Goal: Information Seeking & Learning: Check status

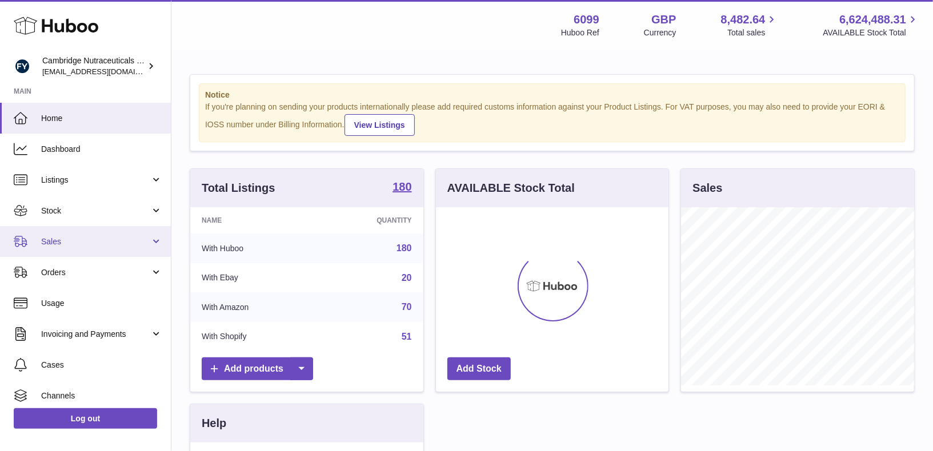
scroll to position [178, 233]
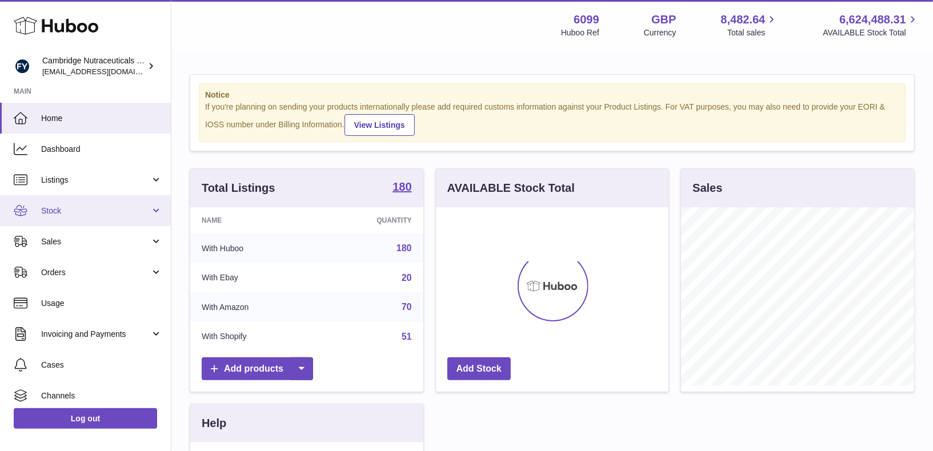
click at [52, 210] on span "Stock" at bounding box center [95, 211] width 109 height 11
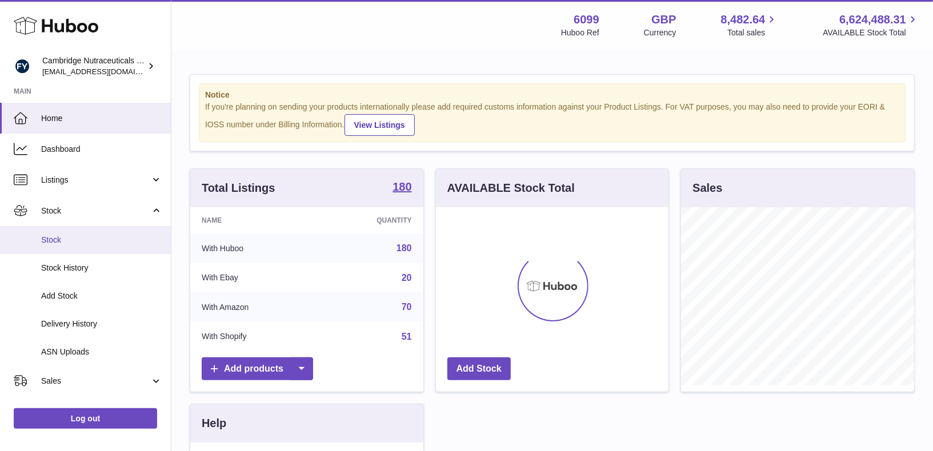
click at [51, 235] on span "Stock" at bounding box center [101, 240] width 121 height 11
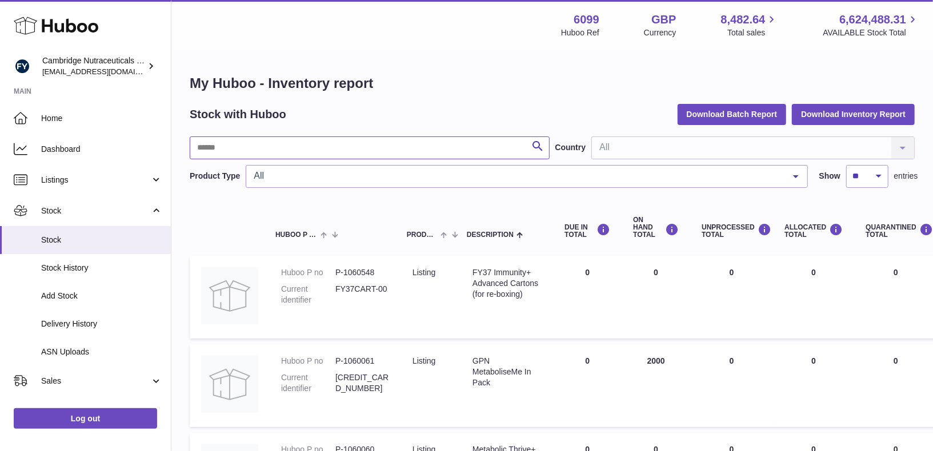
click at [315, 149] on input "text" at bounding box center [370, 148] width 360 height 23
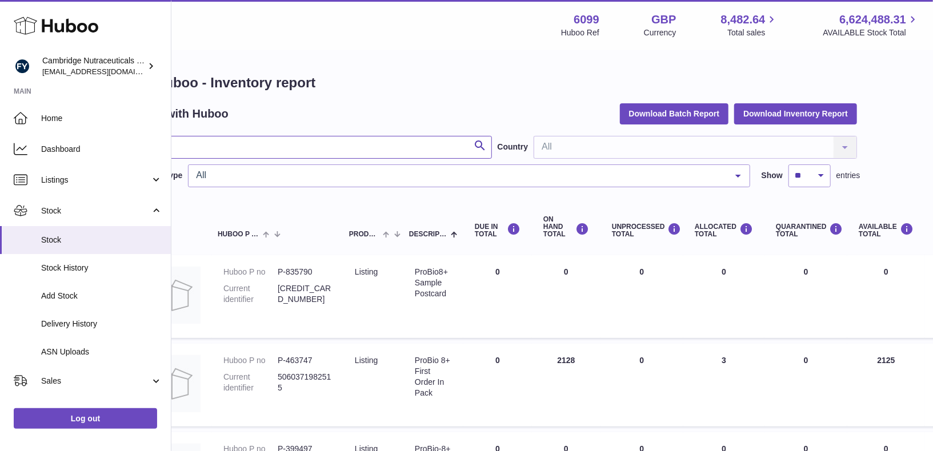
scroll to position [1, 0]
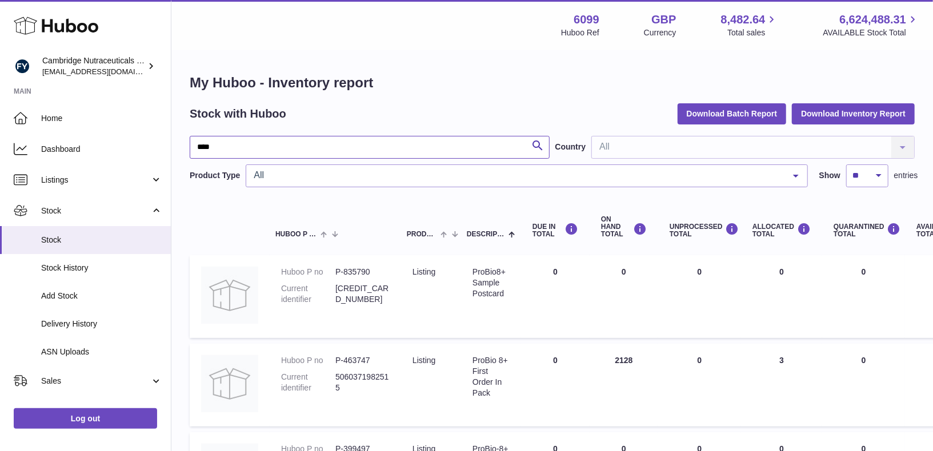
click at [219, 141] on input "****" at bounding box center [370, 147] width 360 height 23
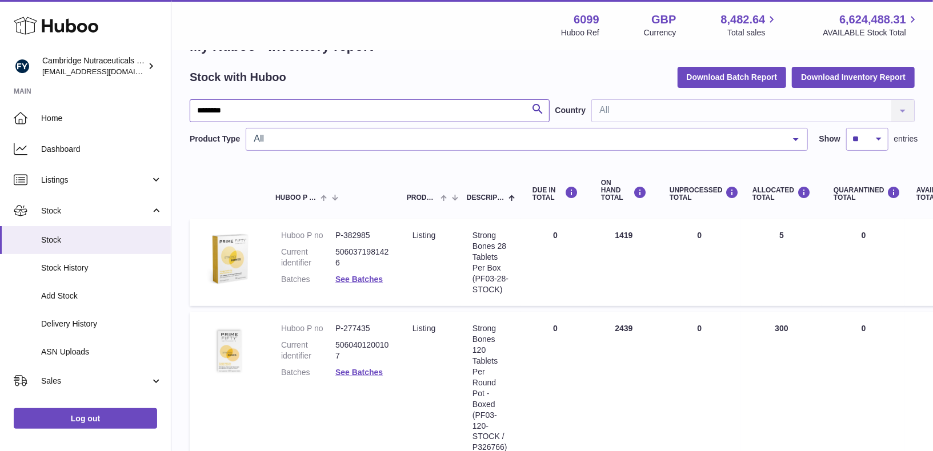
scroll to position [39, 0]
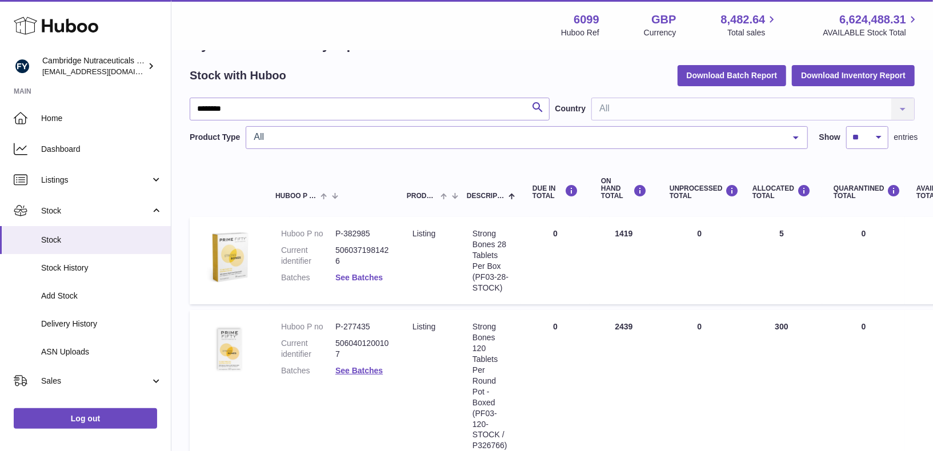
click at [348, 277] on link "See Batches" at bounding box center [358, 277] width 47 height 9
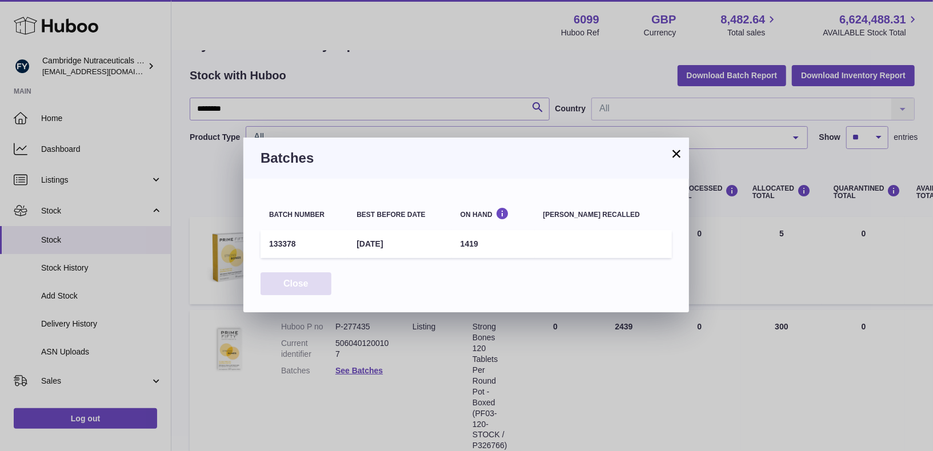
click at [290, 281] on button "Close" at bounding box center [296, 284] width 71 height 23
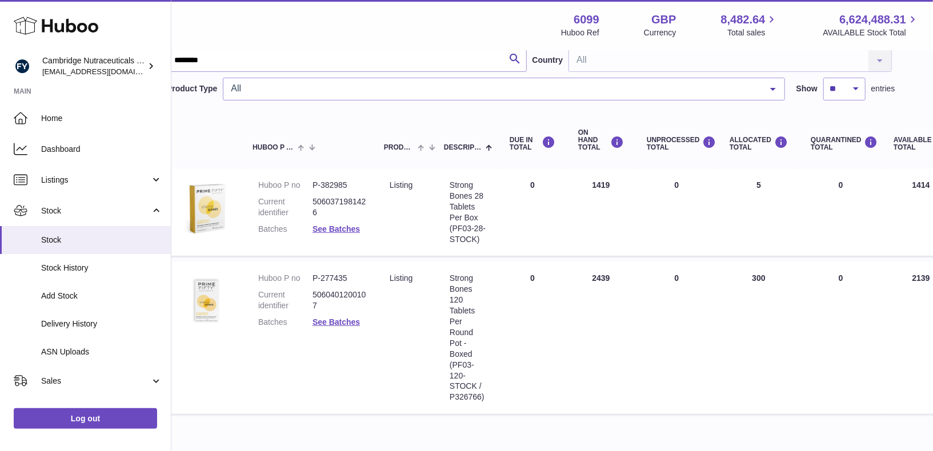
scroll to position [90, 23]
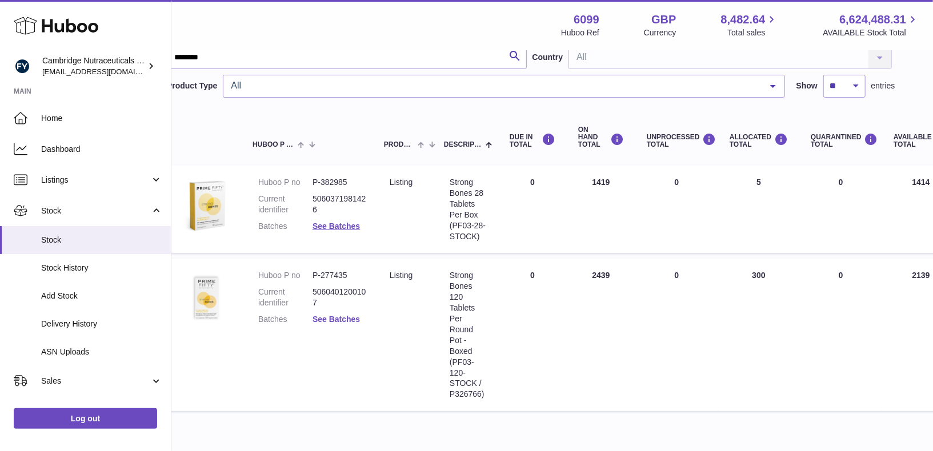
click at [335, 321] on link "See Batches" at bounding box center [336, 319] width 47 height 9
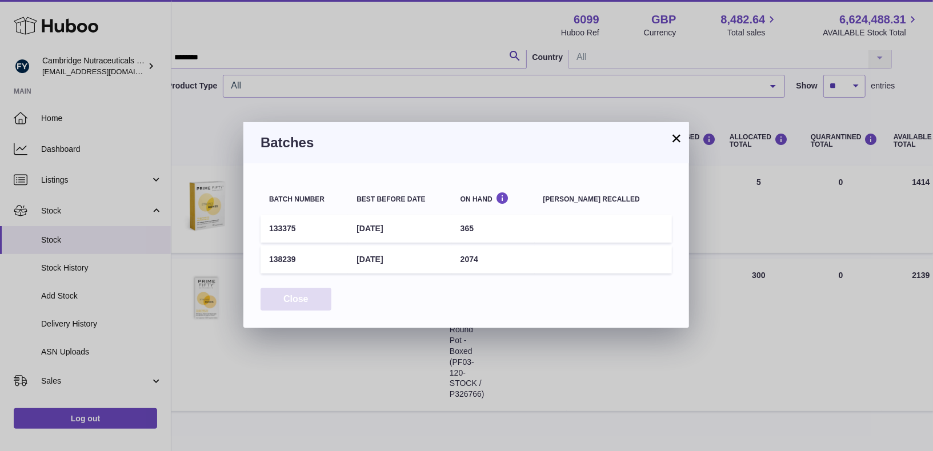
click at [285, 307] on button "Close" at bounding box center [296, 299] width 71 height 23
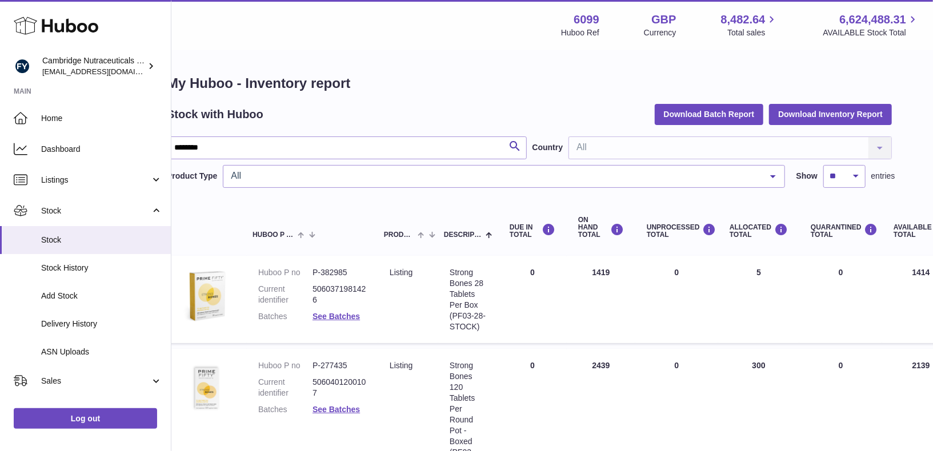
scroll to position [0, 0]
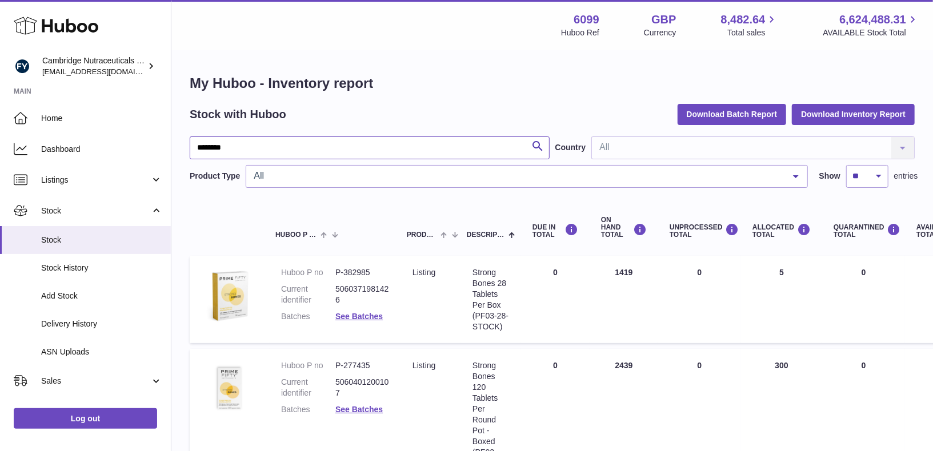
click at [257, 146] on input "********" at bounding box center [370, 148] width 360 height 23
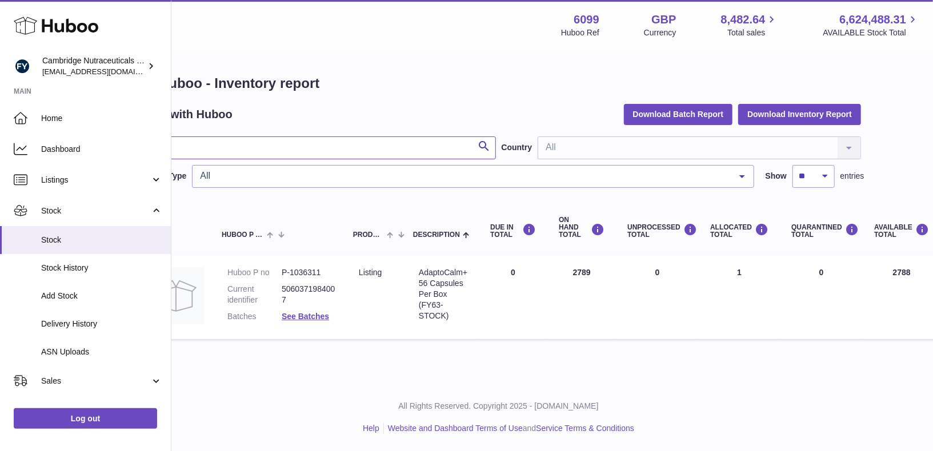
scroll to position [0, 44]
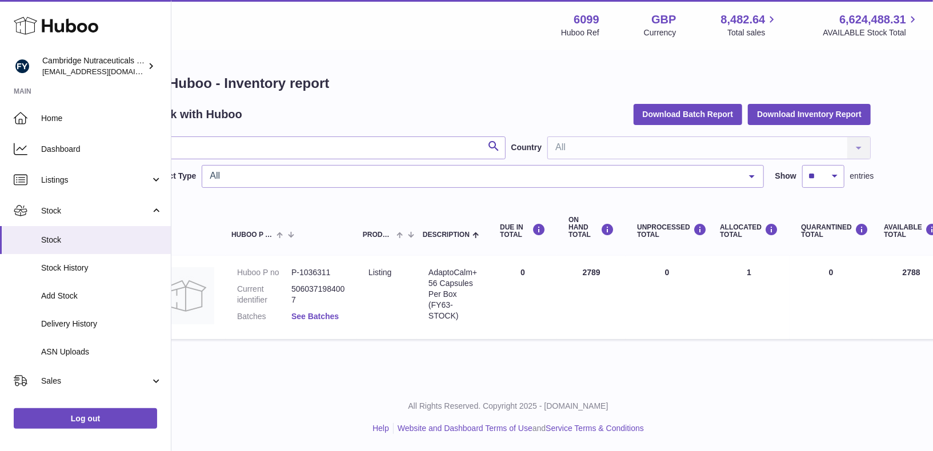
click at [313, 312] on link "See Batches" at bounding box center [314, 316] width 47 height 9
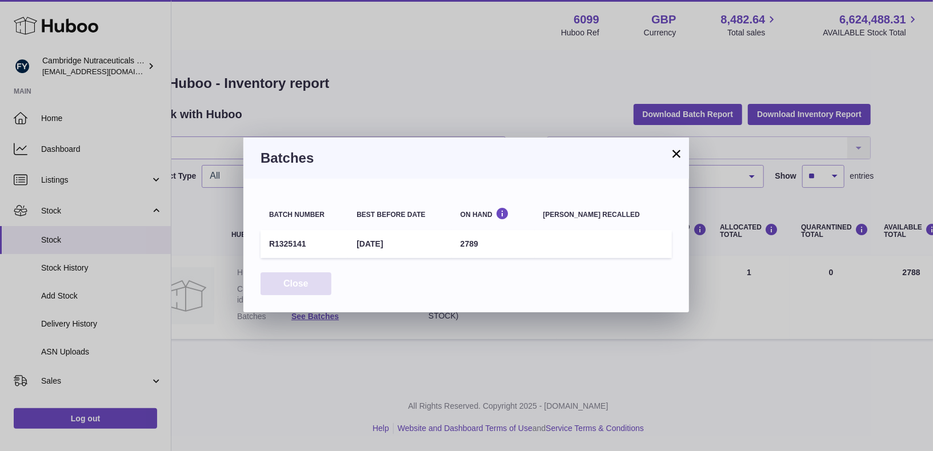
click at [293, 288] on button "Close" at bounding box center [296, 284] width 71 height 23
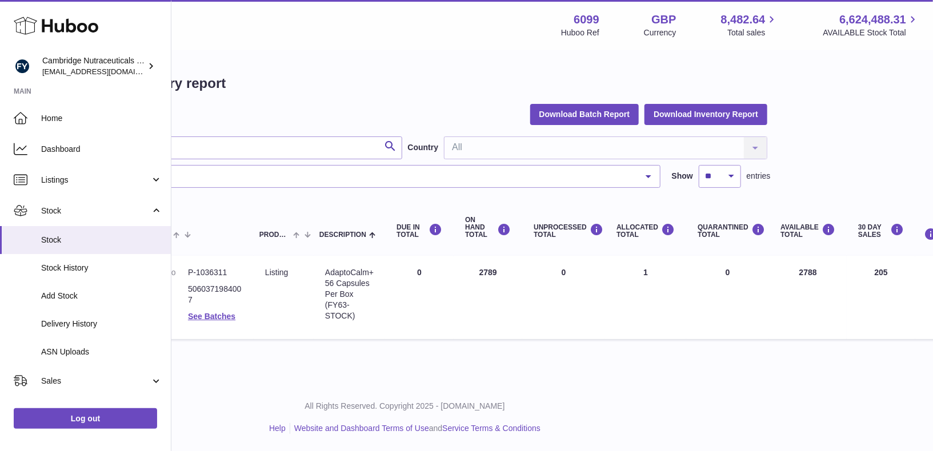
scroll to position [0, 137]
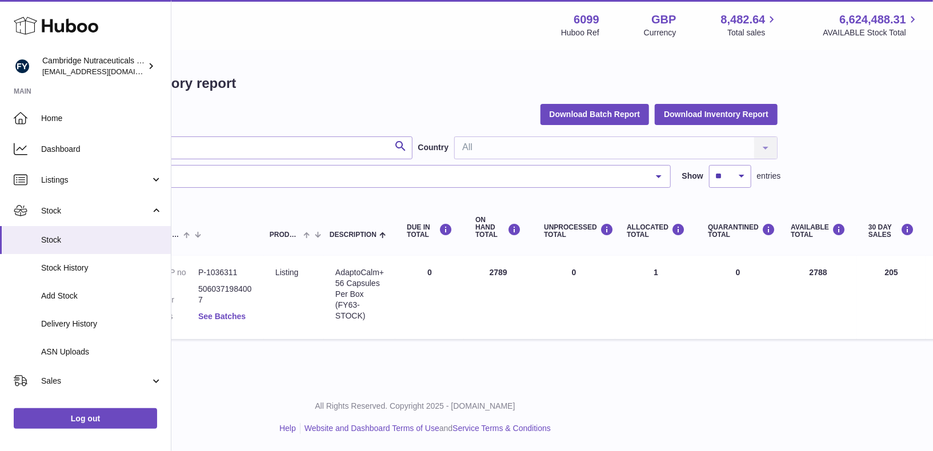
click at [236, 318] on link "See Batches" at bounding box center [221, 316] width 47 height 9
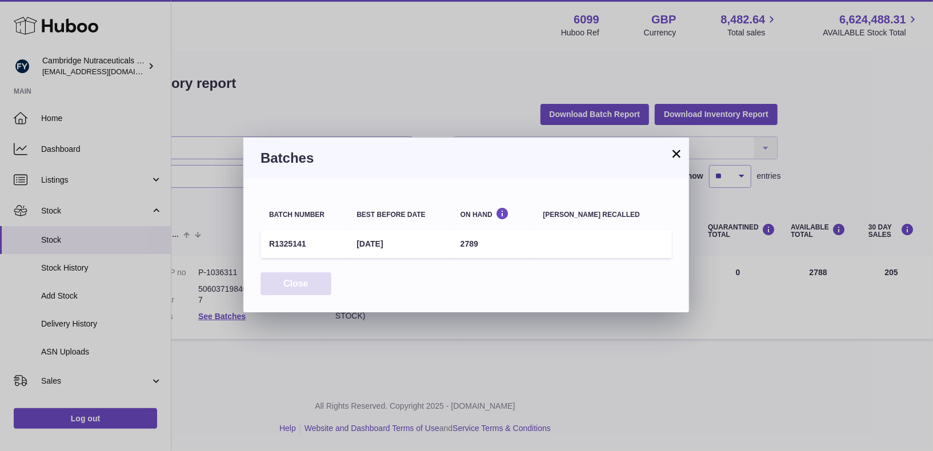
click at [279, 287] on button "Close" at bounding box center [296, 284] width 71 height 23
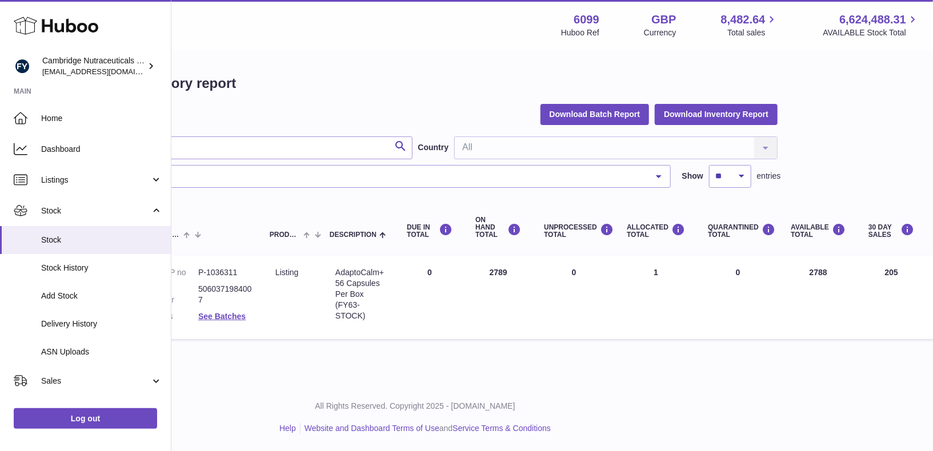
scroll to position [0, 0]
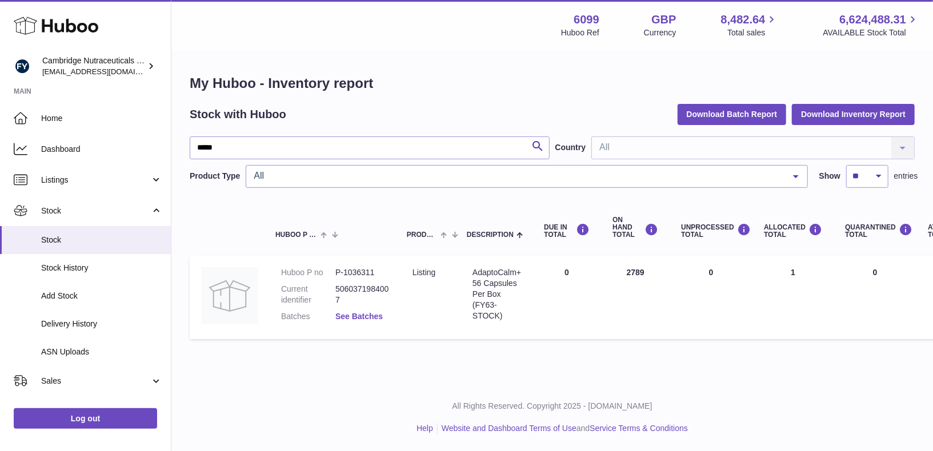
click at [365, 318] on link "See Batches" at bounding box center [358, 316] width 47 height 9
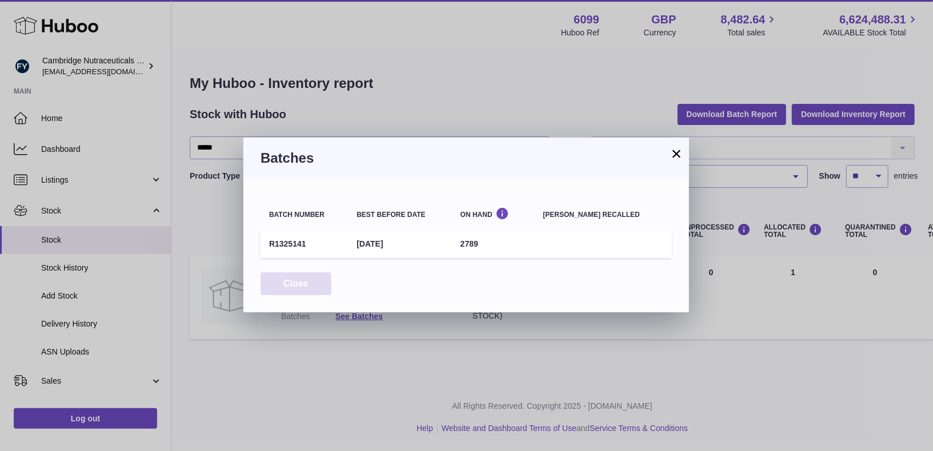
click at [313, 293] on button "Close" at bounding box center [296, 284] width 71 height 23
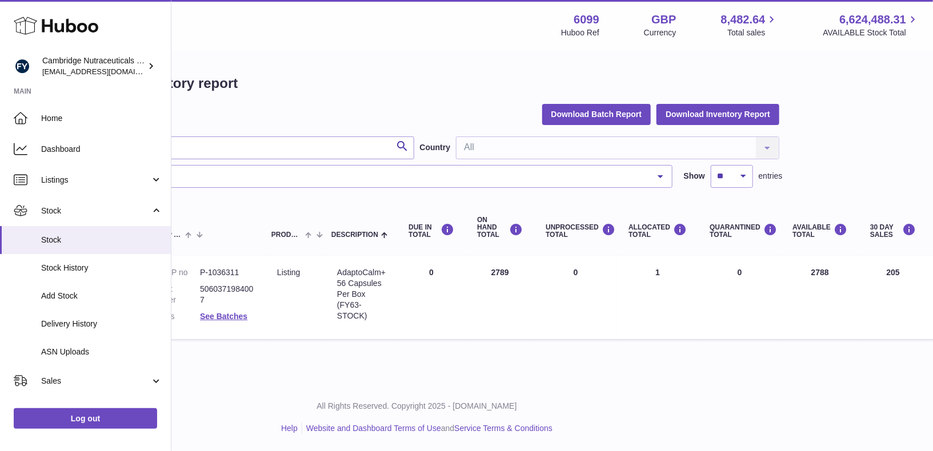
scroll to position [0, 136]
click at [895, 277] on td "30 DAY SALES 205" at bounding box center [892, 297] width 69 height 83
click at [683, 318] on td "ALLOCATED Total 1" at bounding box center [657, 297] width 81 height 83
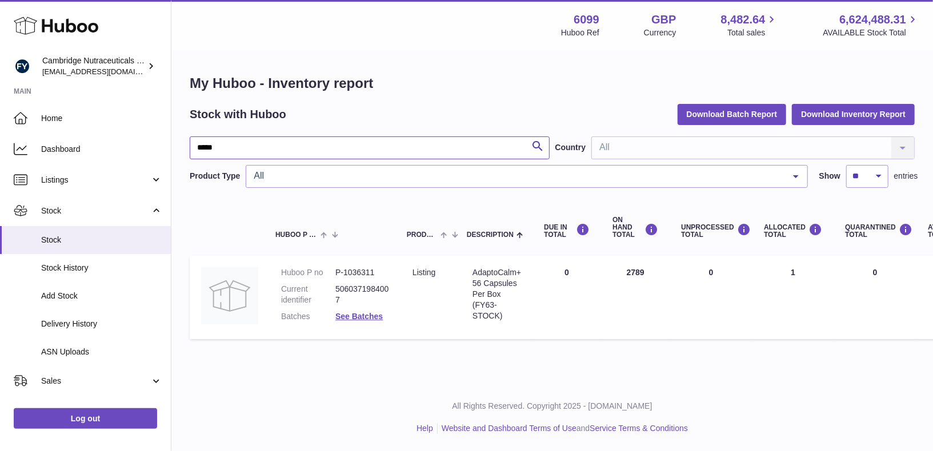
click at [490, 147] on input "*****" at bounding box center [370, 148] width 360 height 23
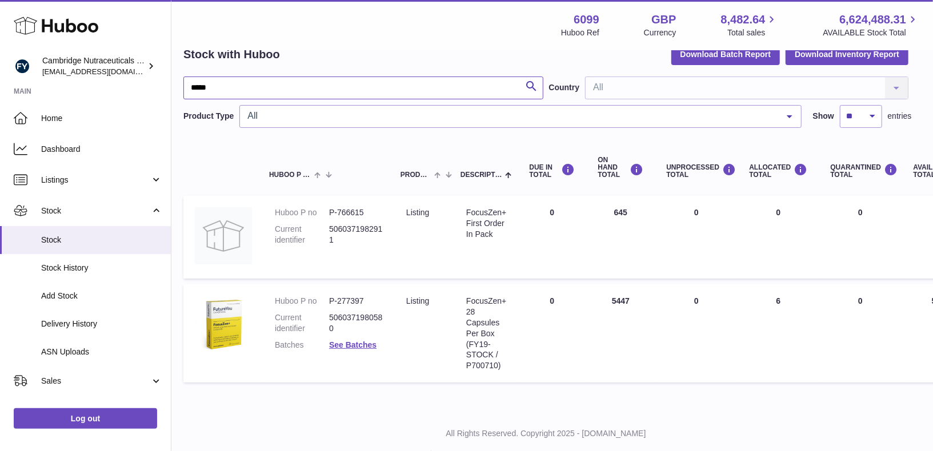
scroll to position [60, 0]
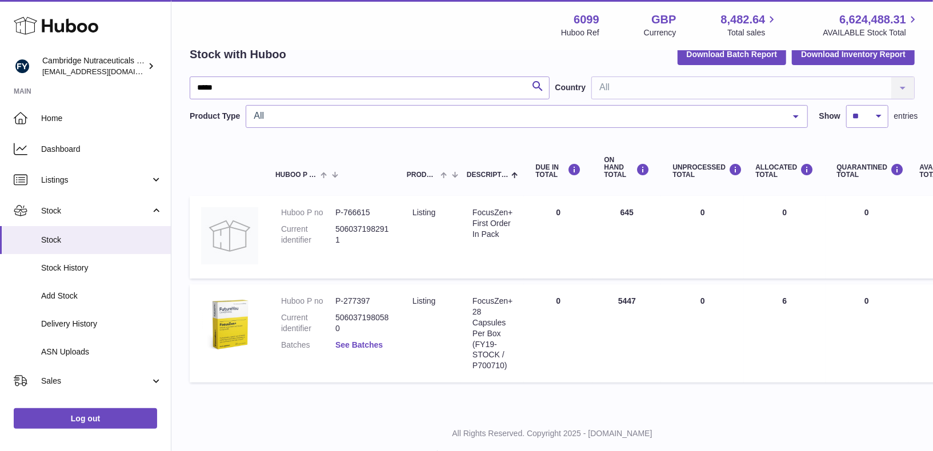
click at [347, 343] on link "See Batches" at bounding box center [358, 345] width 47 height 9
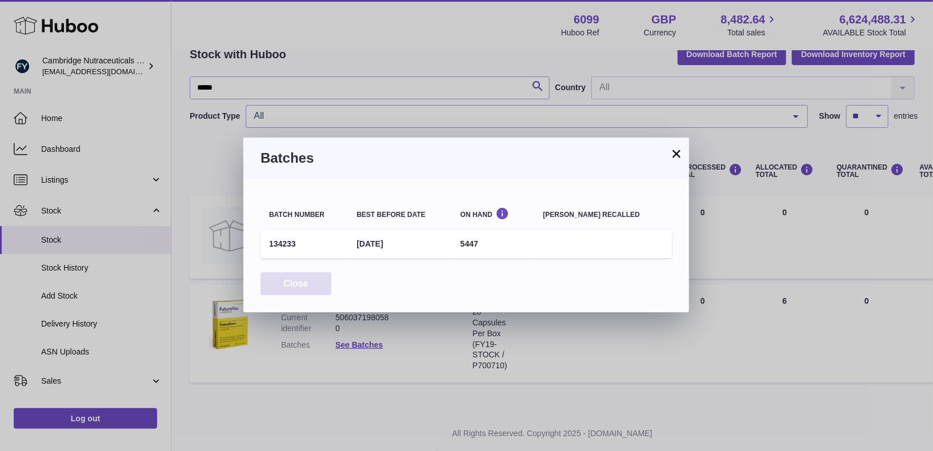
click at [306, 285] on button "Close" at bounding box center [296, 284] width 71 height 23
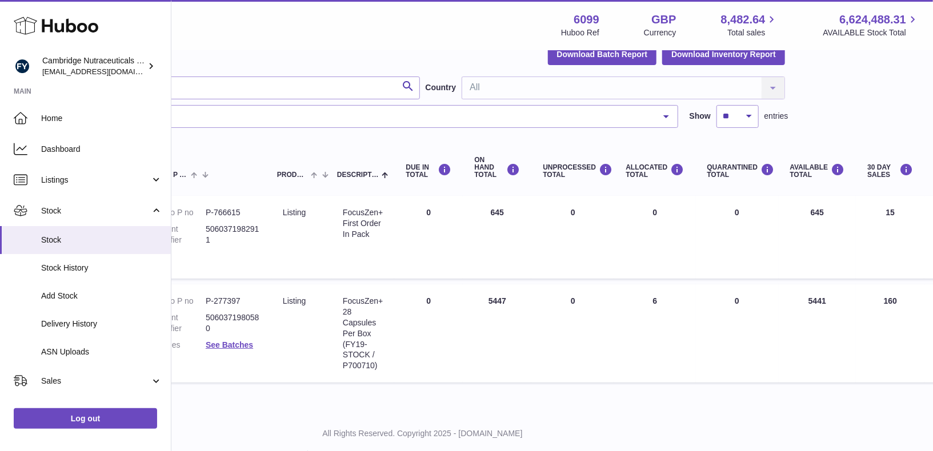
scroll to position [60, 106]
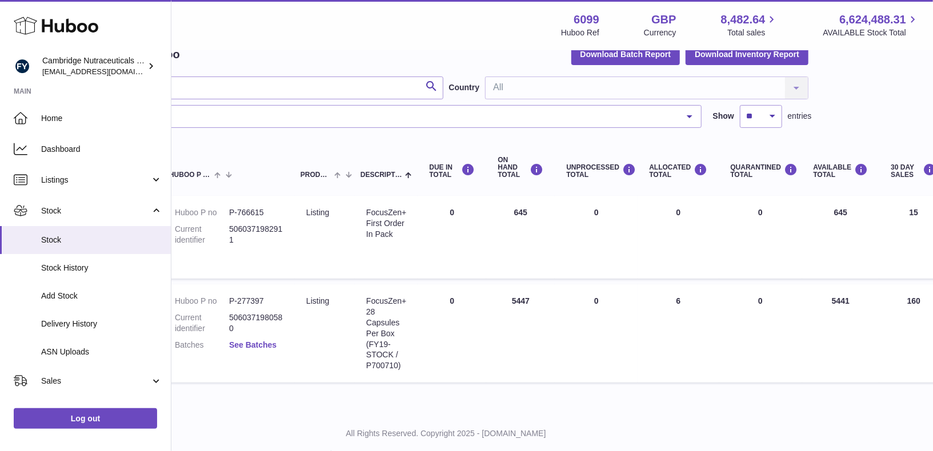
click at [269, 346] on link "See Batches" at bounding box center [252, 345] width 47 height 9
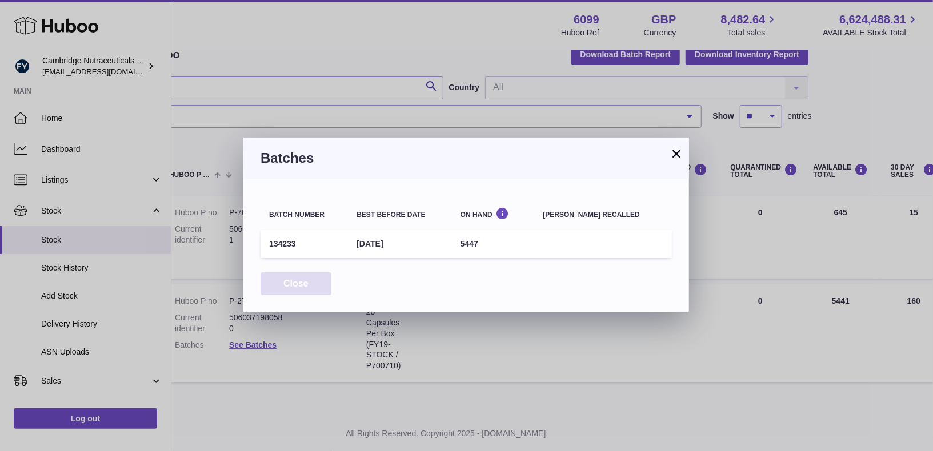
click at [298, 279] on button "Close" at bounding box center [296, 284] width 71 height 23
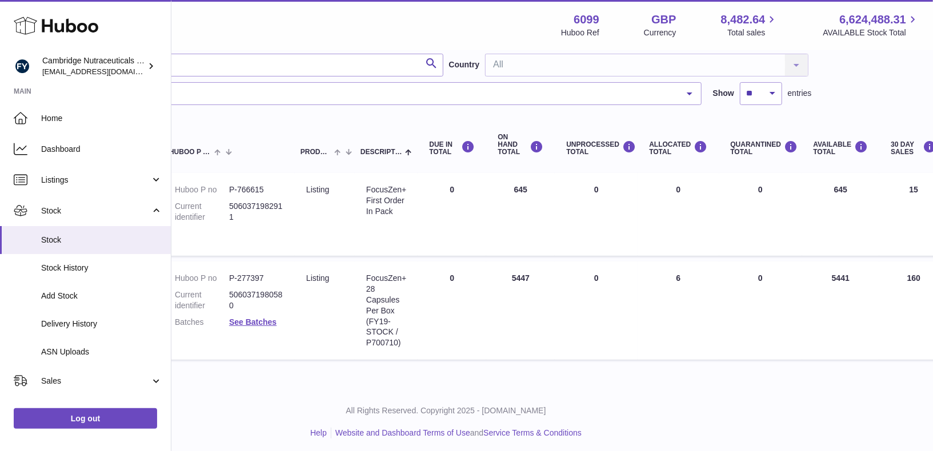
scroll to position [83, 0]
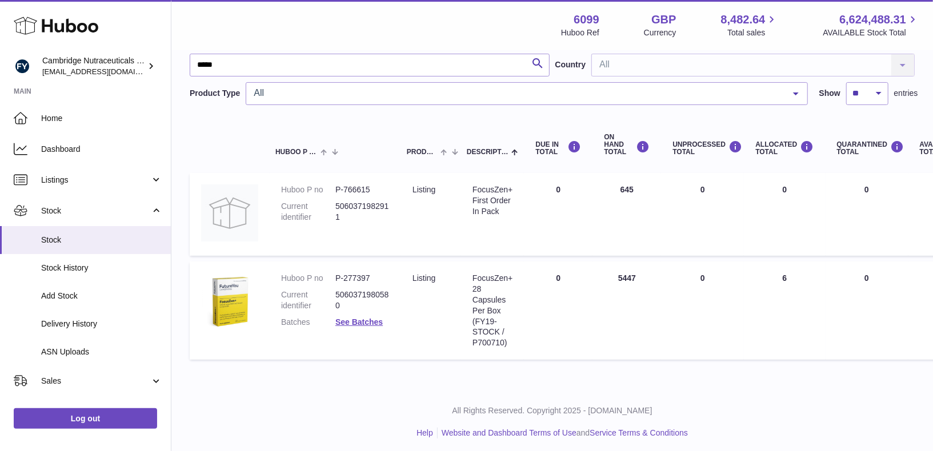
click at [419, 67] on input "*****" at bounding box center [370, 65] width 360 height 23
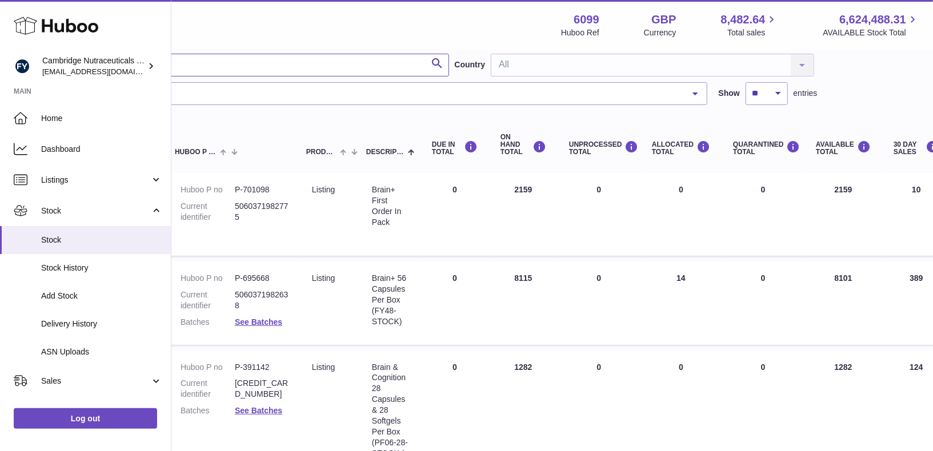
scroll to position [83, 67]
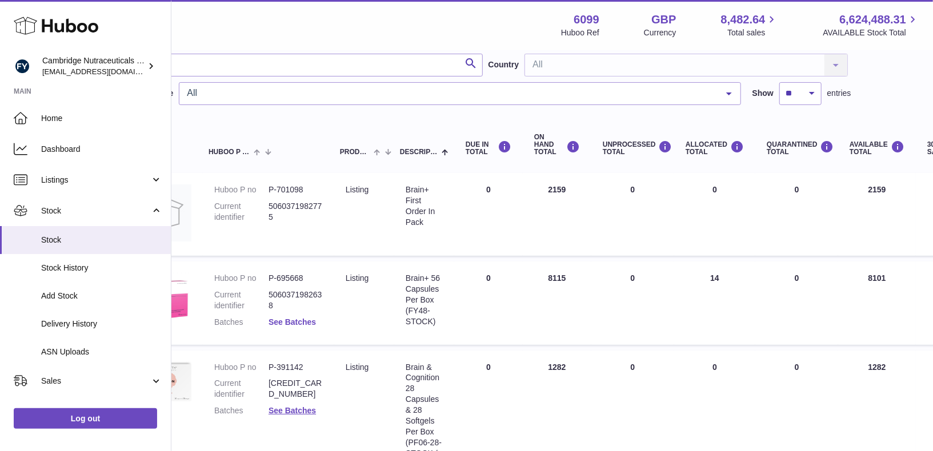
click at [282, 321] on link "See Batches" at bounding box center [292, 322] width 47 height 9
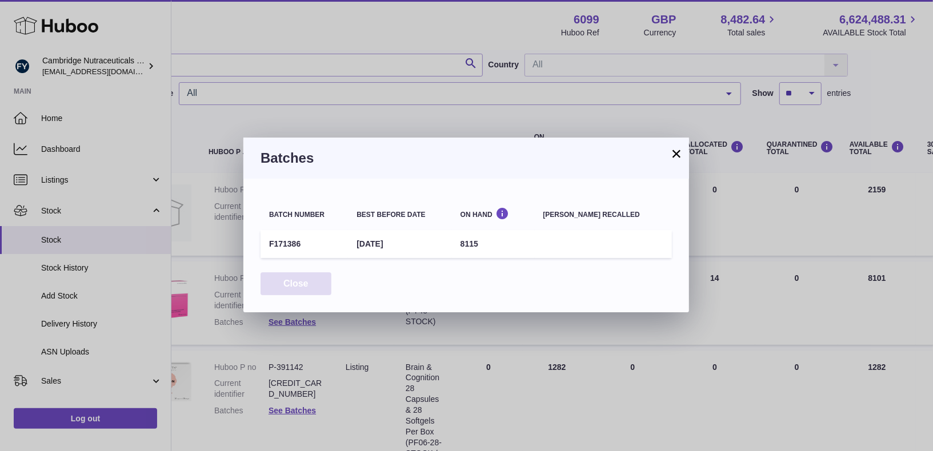
click at [290, 289] on button "Close" at bounding box center [296, 284] width 71 height 23
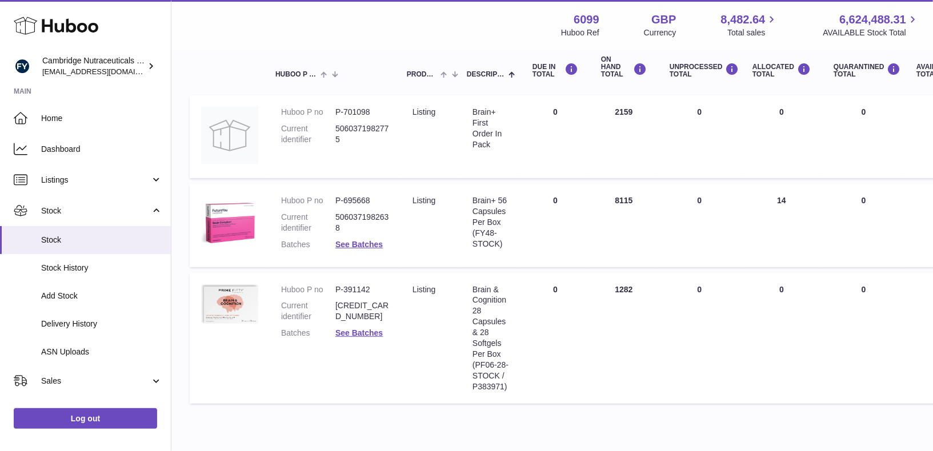
scroll to position [162, 0]
click at [369, 243] on link "See Batches" at bounding box center [358, 242] width 47 height 9
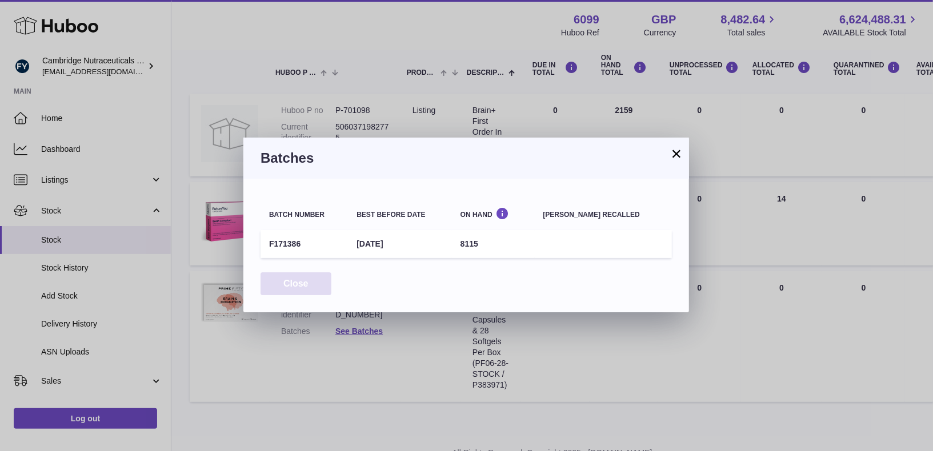
click at [293, 280] on button "Close" at bounding box center [296, 284] width 71 height 23
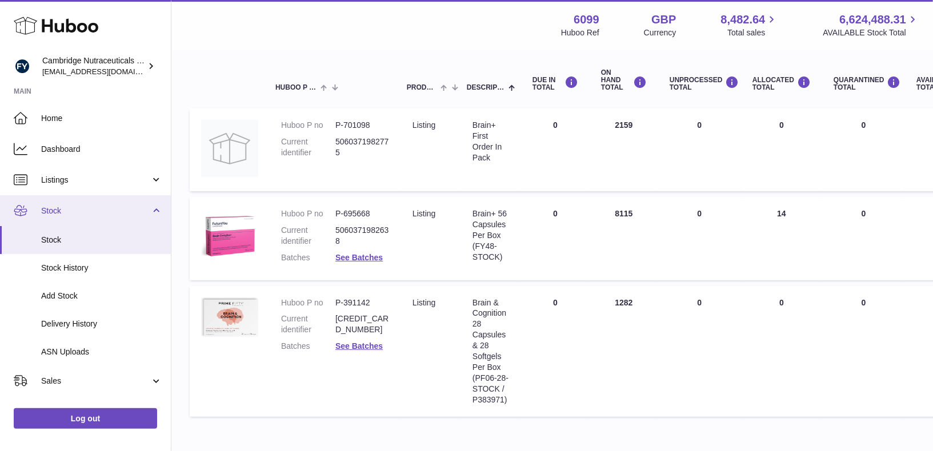
scroll to position [0, 0]
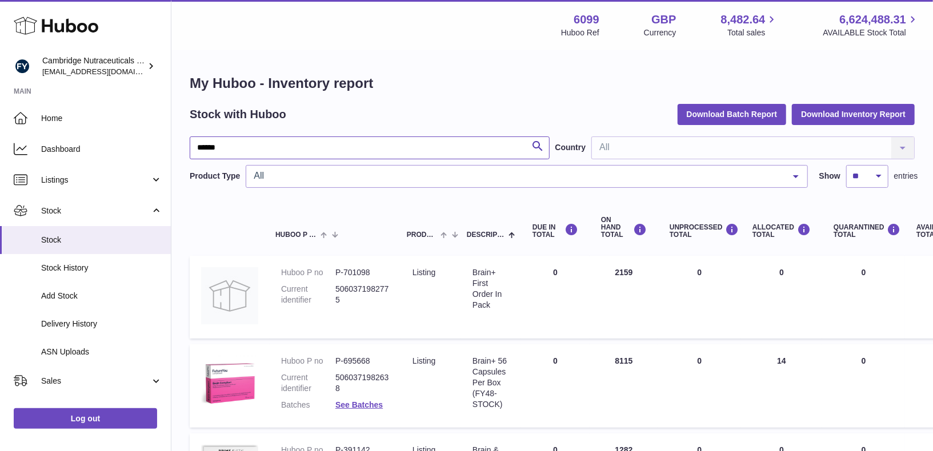
click at [225, 138] on input "*****" at bounding box center [370, 148] width 360 height 23
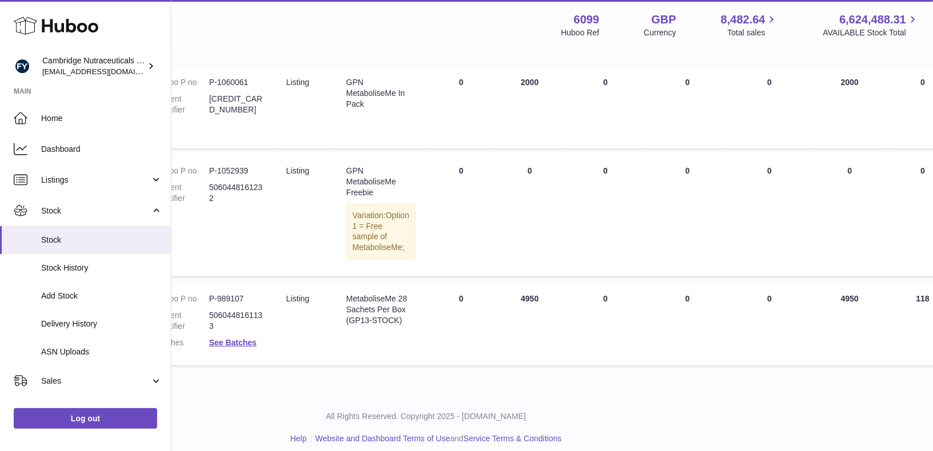
scroll to position [190, 0]
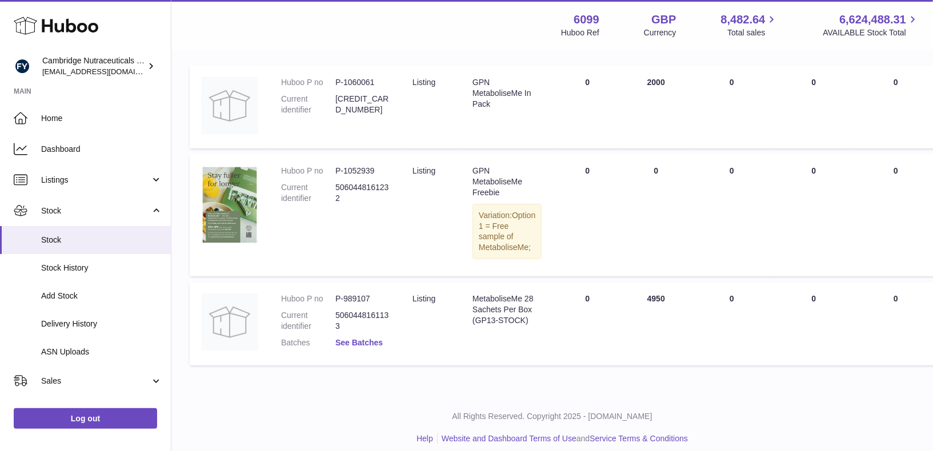
click at [353, 347] on link "See Batches" at bounding box center [358, 342] width 47 height 9
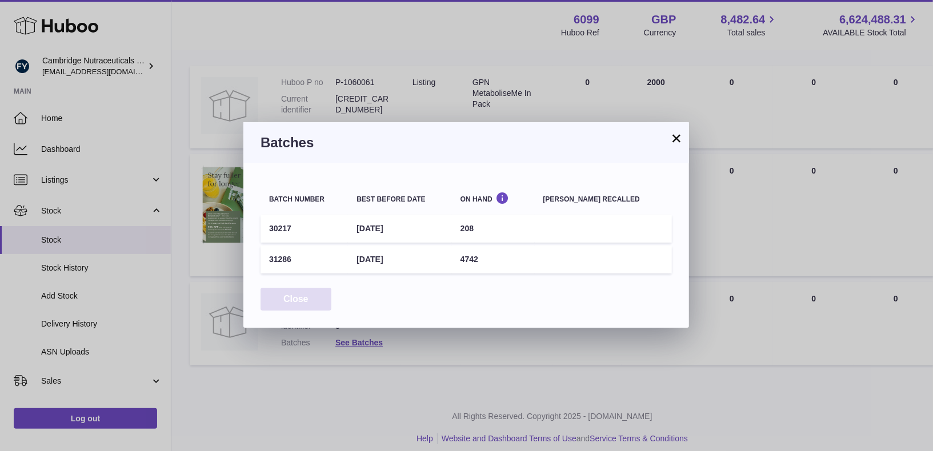
click at [295, 295] on button "Close" at bounding box center [296, 299] width 71 height 23
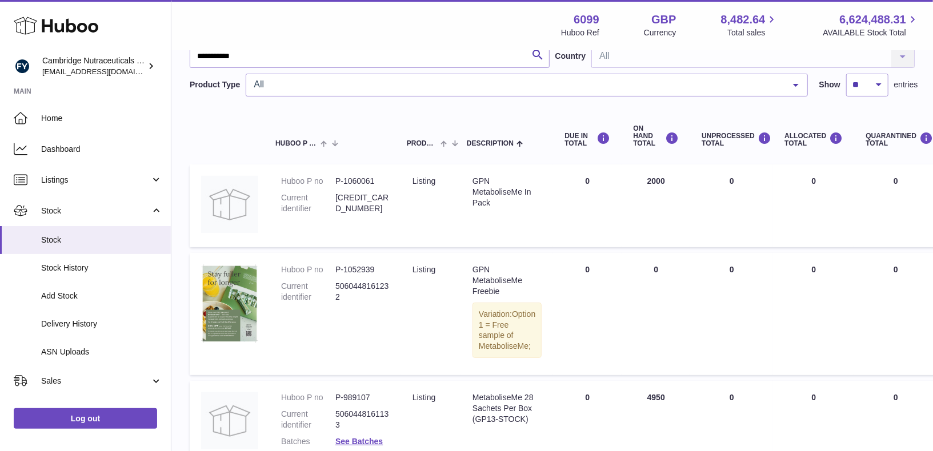
scroll to position [0, 0]
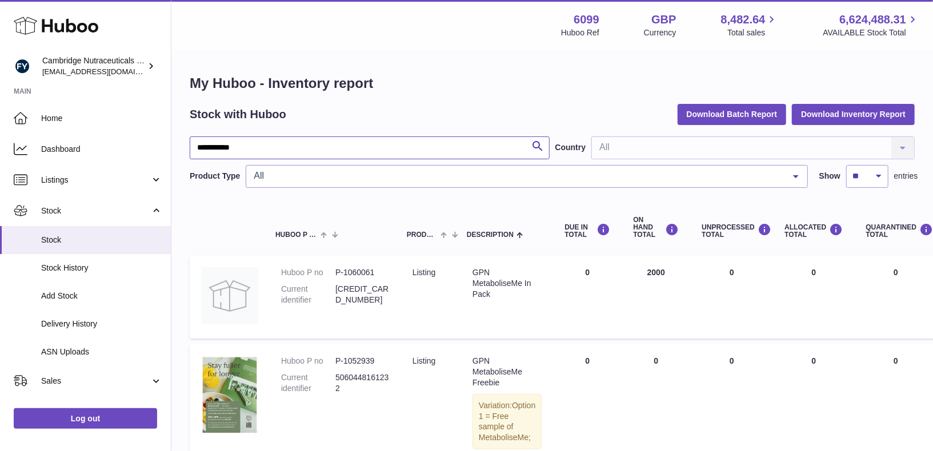
click at [255, 147] on input "**********" at bounding box center [370, 148] width 360 height 23
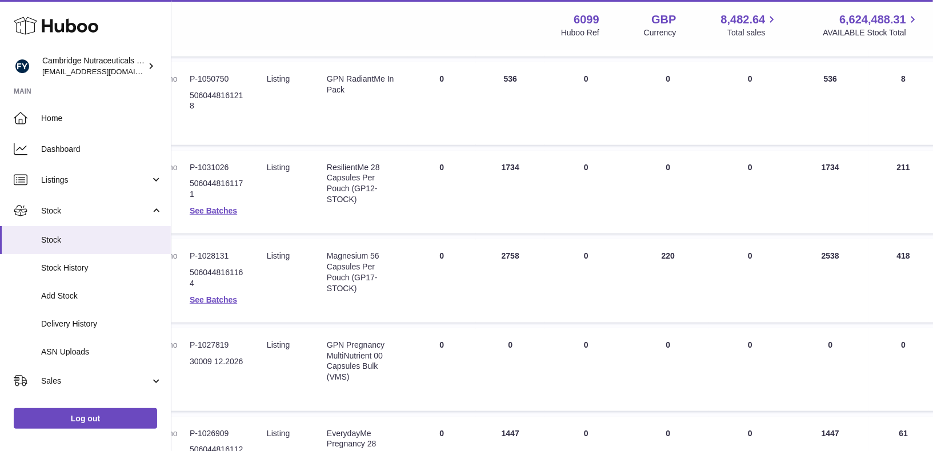
scroll to position [528, 0]
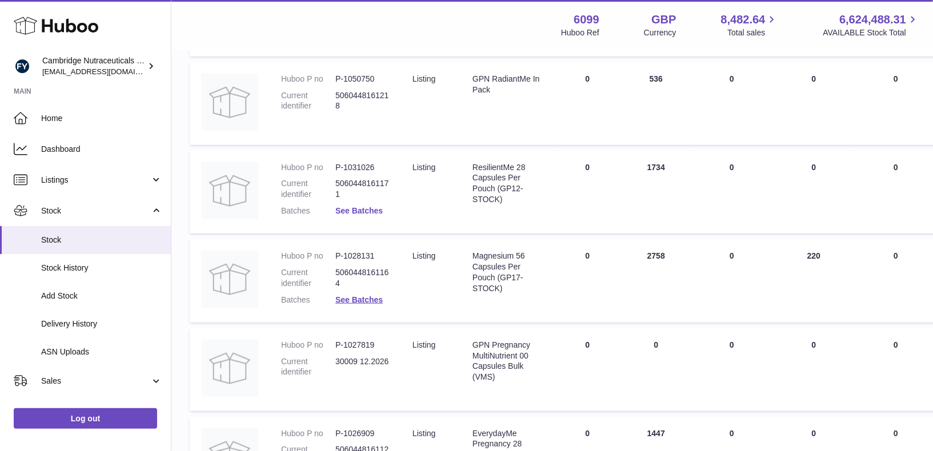
click at [367, 215] on link "See Batches" at bounding box center [358, 210] width 47 height 9
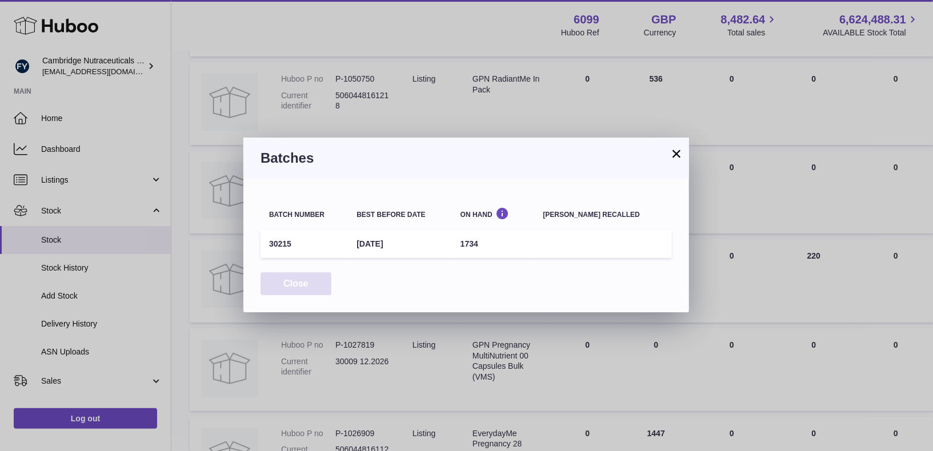
click at [310, 291] on button "Close" at bounding box center [296, 284] width 71 height 23
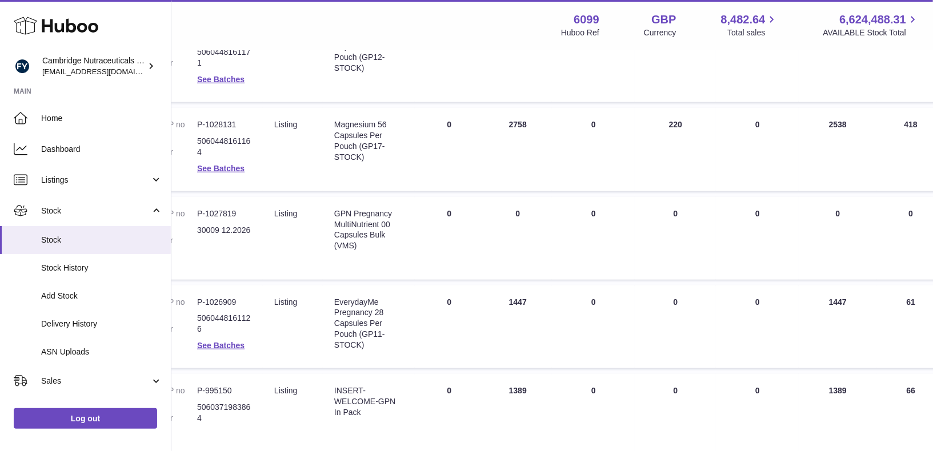
scroll to position [660, 138]
click at [229, 173] on link "See Batches" at bounding box center [220, 167] width 47 height 9
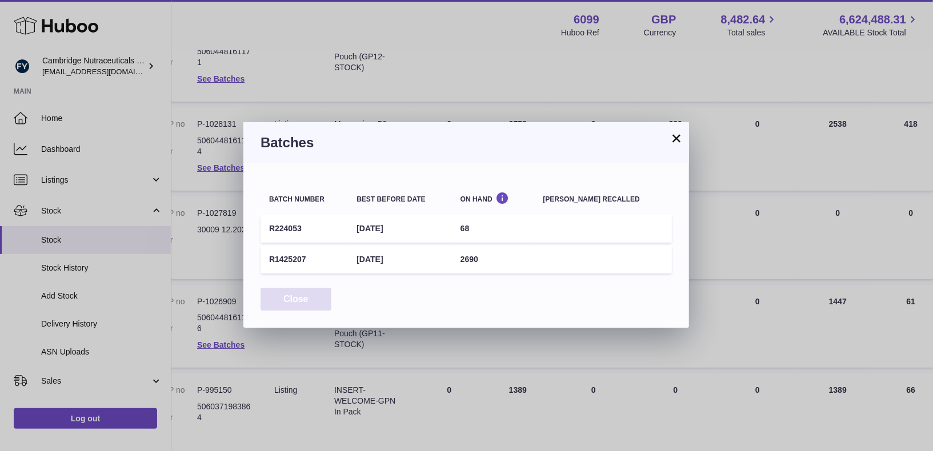
click at [302, 301] on button "Close" at bounding box center [296, 299] width 71 height 23
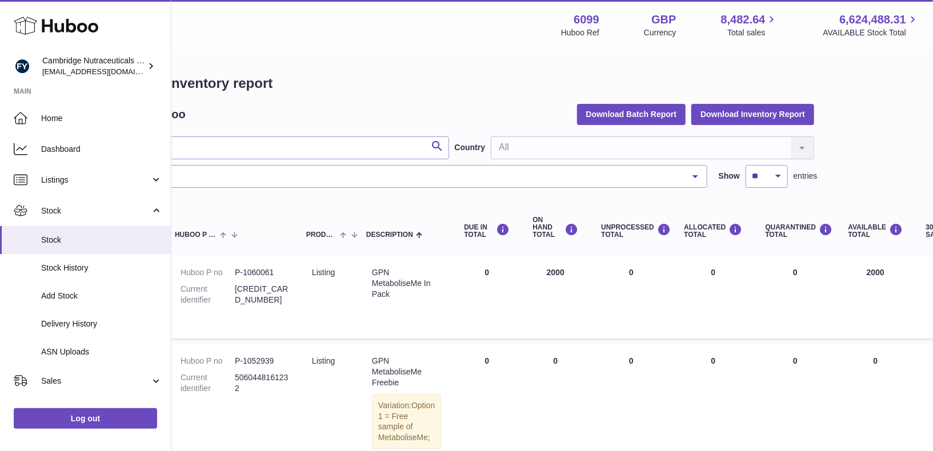
scroll to position [0, 0]
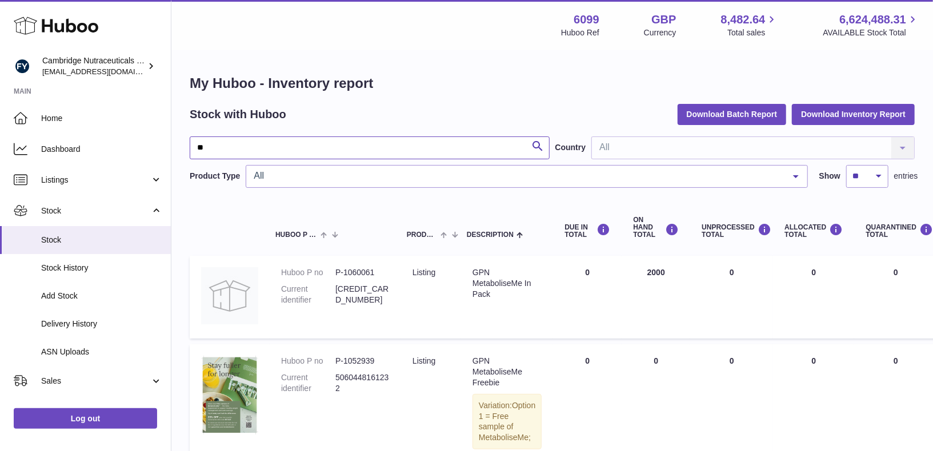
click at [234, 137] on input "**" at bounding box center [370, 148] width 360 height 23
click at [235, 142] on input "**" at bounding box center [370, 148] width 360 height 23
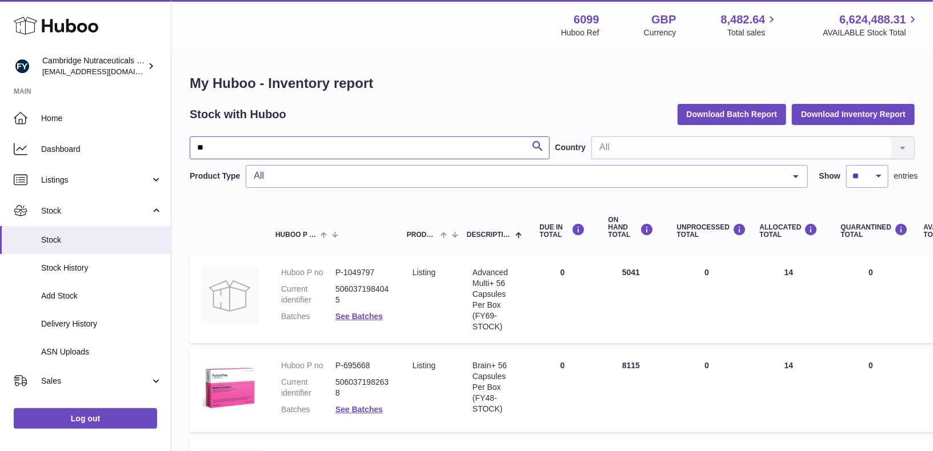
type input "*"
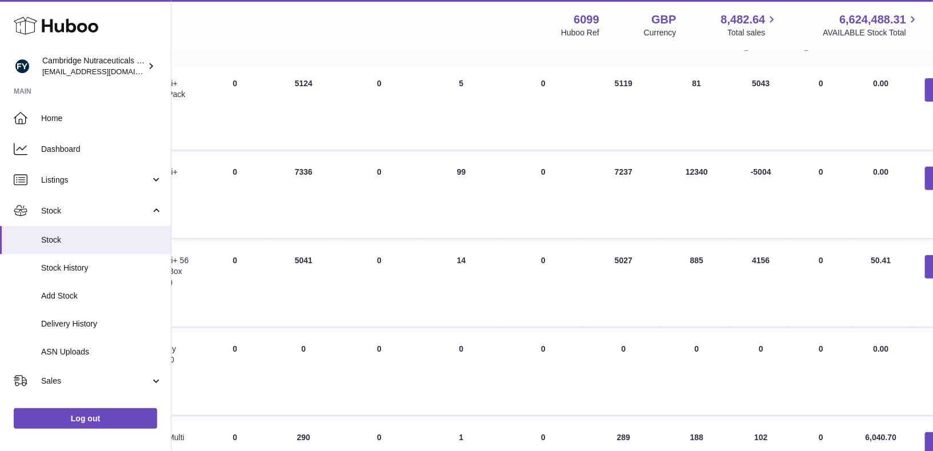
scroll to position [189, 355]
type input "*****"
